Goal: Information Seeking & Learning: Check status

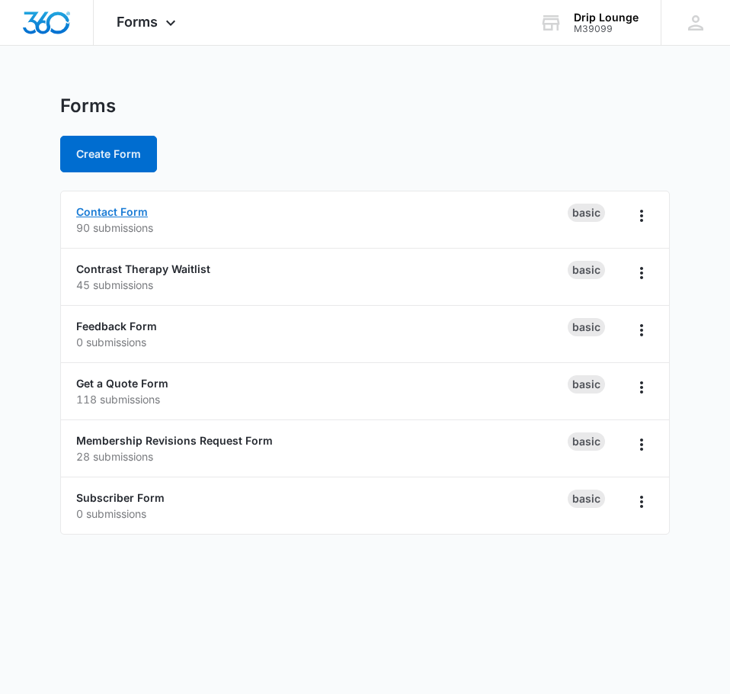
click at [117, 208] on link "Contact Form" at bounding box center [112, 211] width 72 height 13
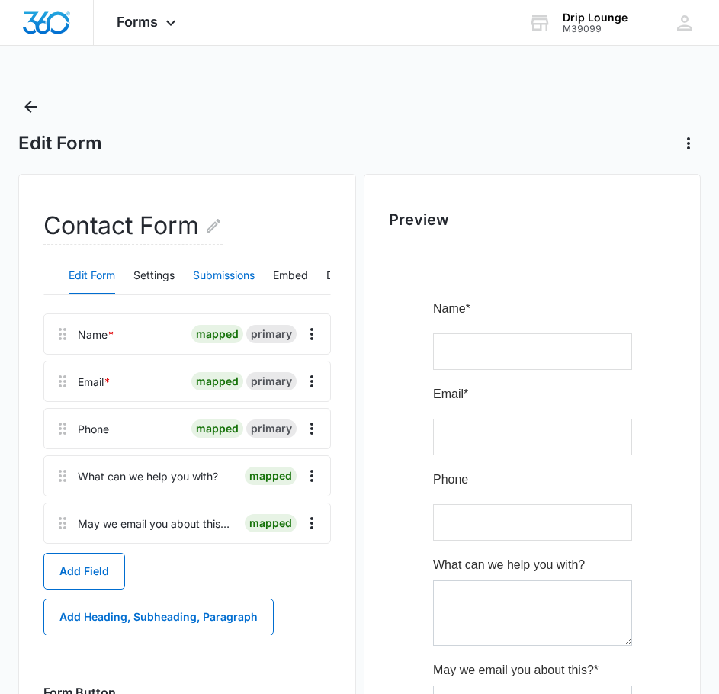
click at [247, 271] on button "Submissions" at bounding box center [224, 276] width 62 height 37
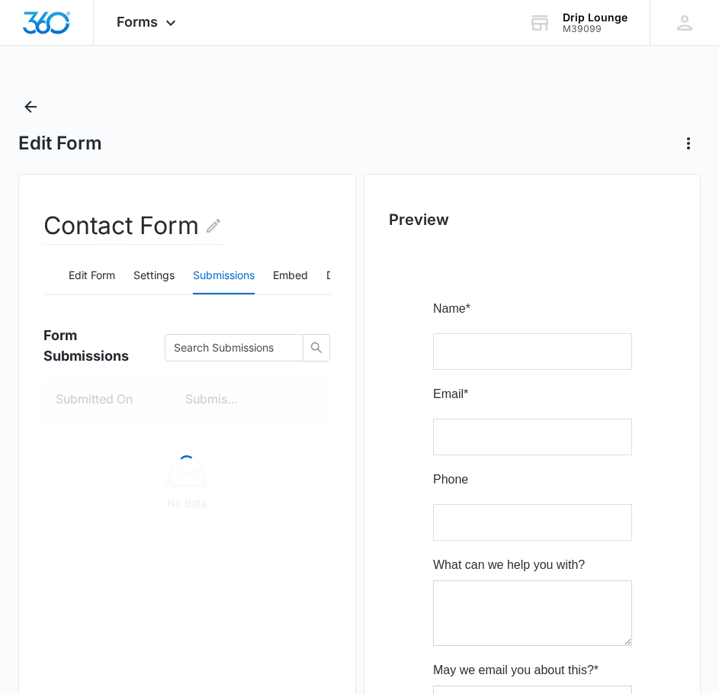
scroll to position [152, 0]
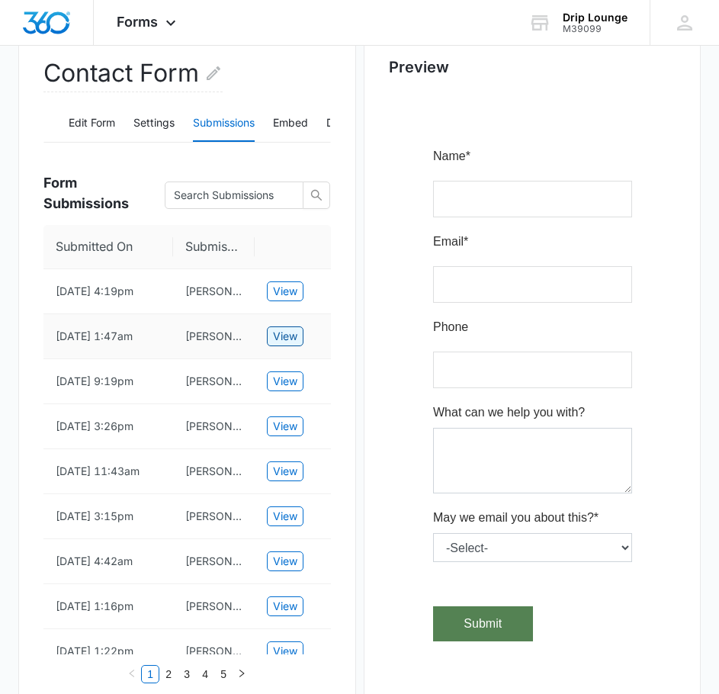
click at [293, 332] on span "View" at bounding box center [285, 336] width 24 height 17
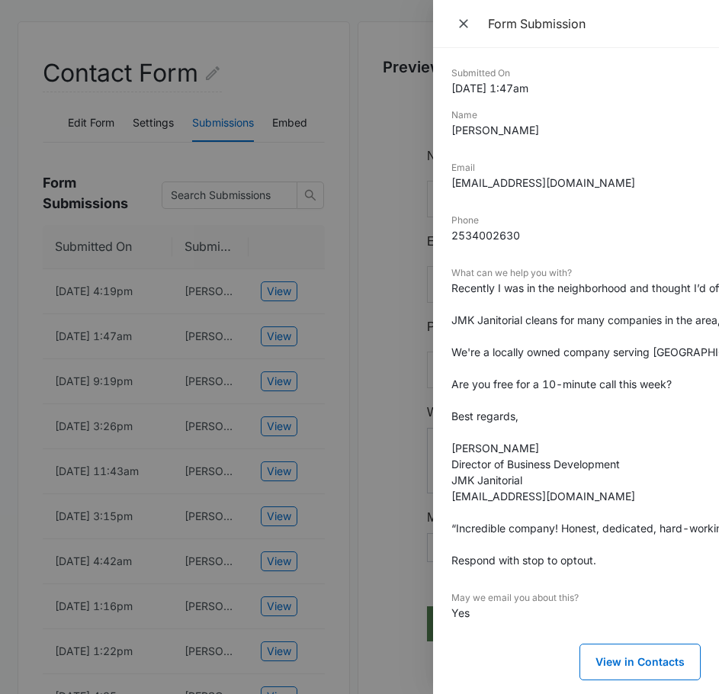
click at [298, 312] on div at bounding box center [359, 347] width 719 height 694
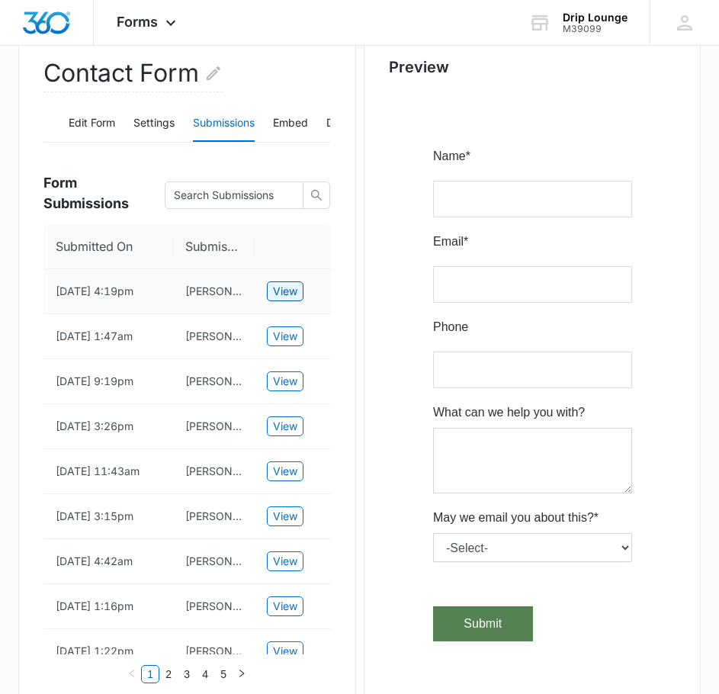
click at [281, 290] on span "View" at bounding box center [285, 291] width 24 height 17
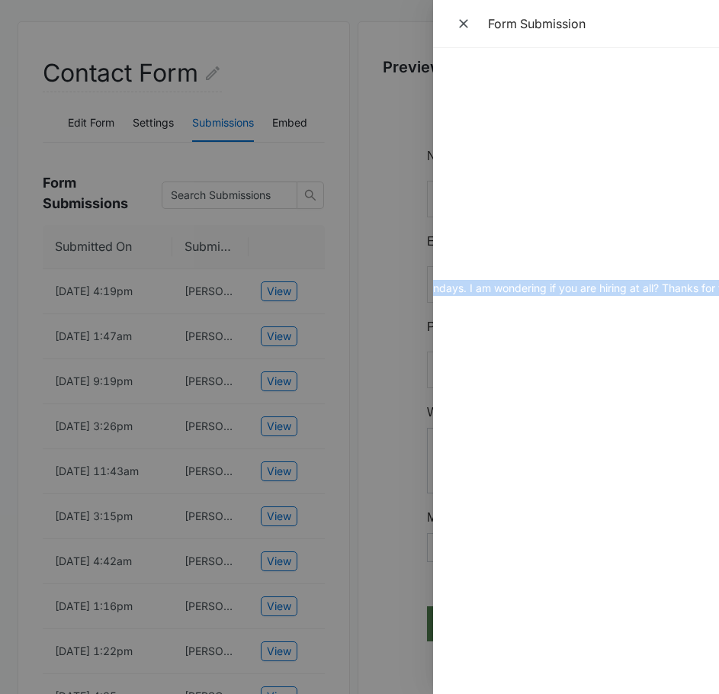
scroll to position [0, 1363]
drag, startPoint x: 541, startPoint y: 292, endPoint x: 665, endPoint y: 291, distance: 123.5
drag, startPoint x: 341, startPoint y: 214, endPoint x: 88, endPoint y: 5, distance: 328.1
click at [341, 212] on div at bounding box center [359, 347] width 719 height 694
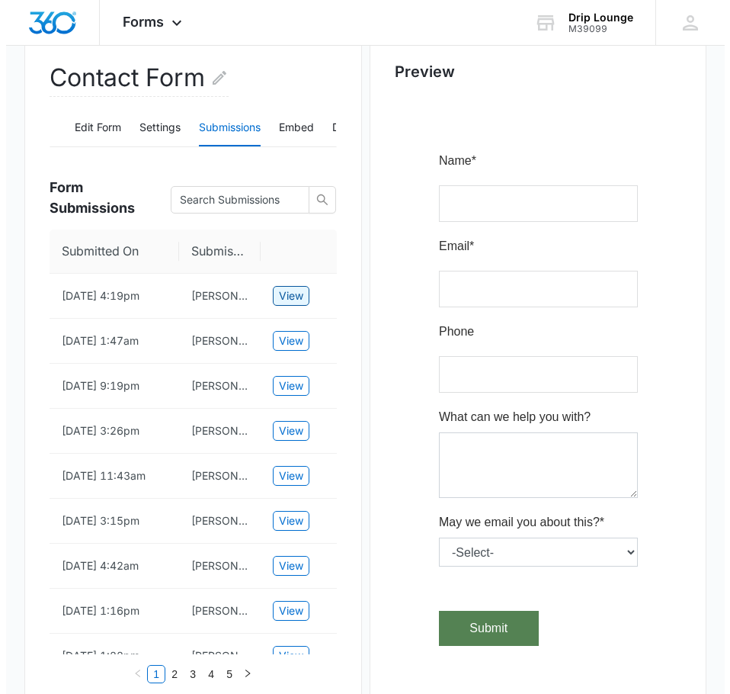
scroll to position [0, 0]
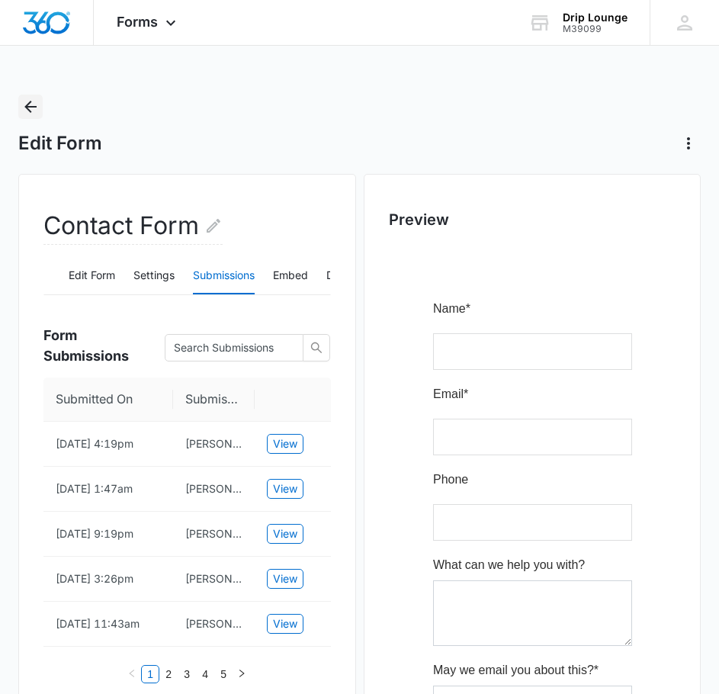
click at [30, 111] on icon "Back" at bounding box center [30, 107] width 18 height 18
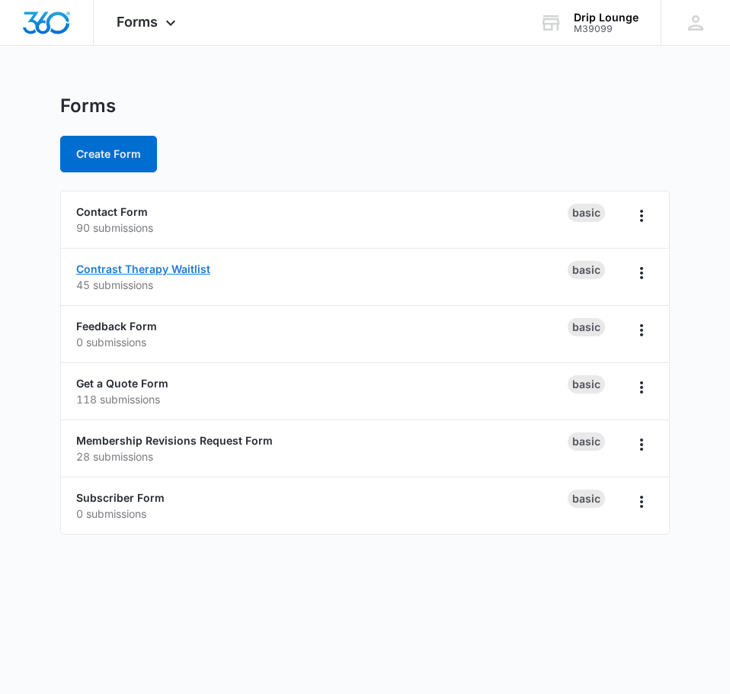
click at [133, 268] on link "Contrast Therapy Waitlist" at bounding box center [143, 268] width 134 height 13
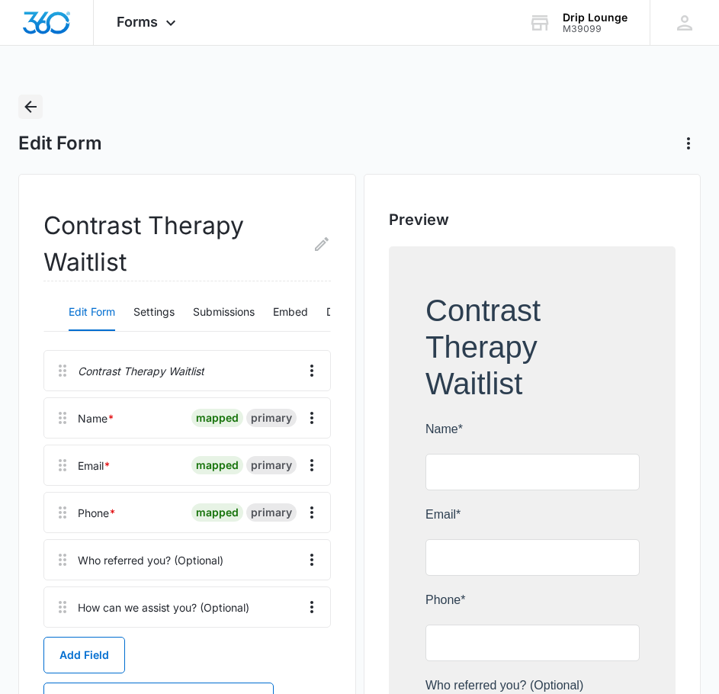
click at [28, 109] on icon "Back" at bounding box center [30, 107] width 12 height 12
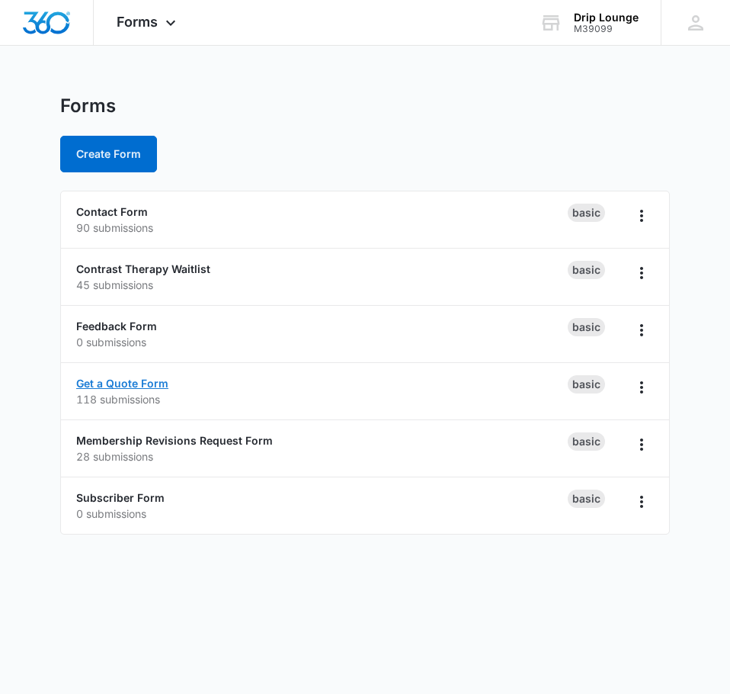
click at [134, 379] on link "Get a Quote Form" at bounding box center [122, 383] width 92 height 13
